Goal: Check status: Check status

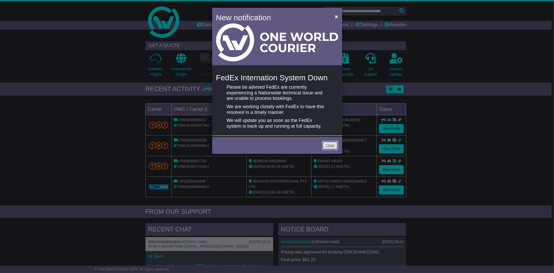
click at [328, 144] on link "Close" at bounding box center [330, 145] width 16 height 9
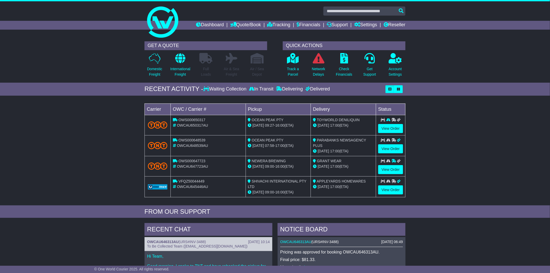
click at [267, 88] on div "In Transit" at bounding box center [261, 89] width 27 height 6
click at [276, 23] on link "Tracking" at bounding box center [278, 25] width 23 height 9
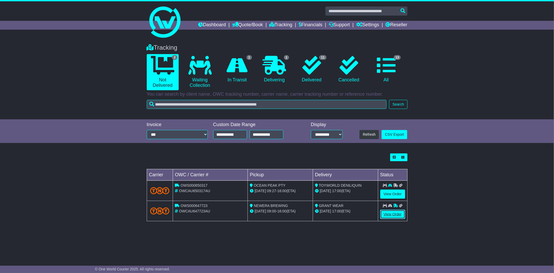
click at [390, 212] on link "View Order" at bounding box center [393, 214] width 25 height 9
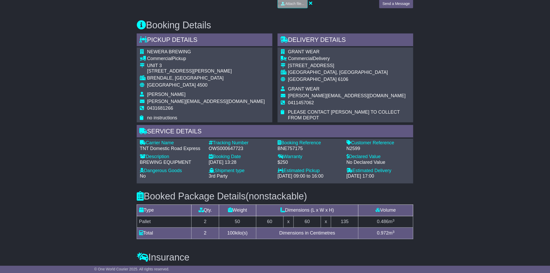
scroll to position [289, 0]
